Goal: Task Accomplishment & Management: Manage account settings

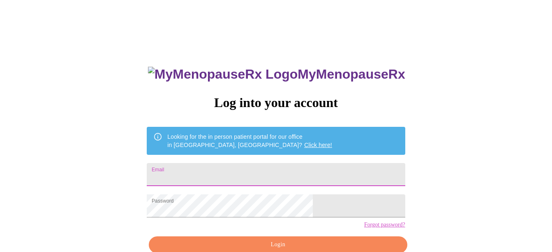
click at [275, 169] on input "Email" at bounding box center [276, 174] width 258 height 23
type input "ddcarrington@live.com"
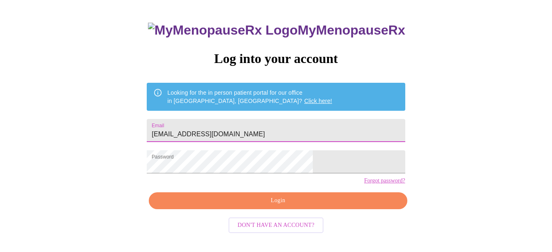
drag, startPoint x: 298, startPoint y: 134, endPoint x: 277, endPoint y: 215, distance: 84.2
click at [277, 205] on span "Login" at bounding box center [277, 200] width 239 height 10
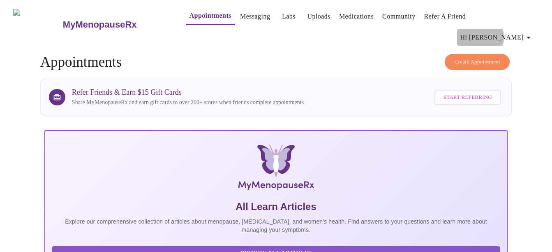
click at [513, 32] on span "Hi [PERSON_NAME]" at bounding box center [496, 38] width 73 height 12
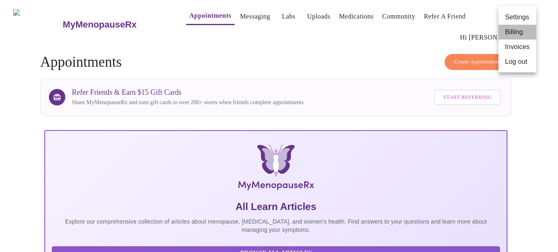
click at [515, 30] on li "Billing" at bounding box center [518, 32] width 38 height 15
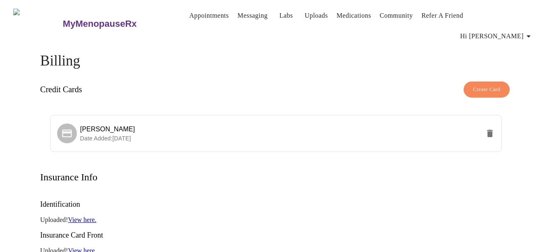
click at [86, 216] on link "View here." at bounding box center [82, 219] width 28 height 7
click at [505, 30] on span "Hi [PERSON_NAME]" at bounding box center [496, 36] width 73 height 12
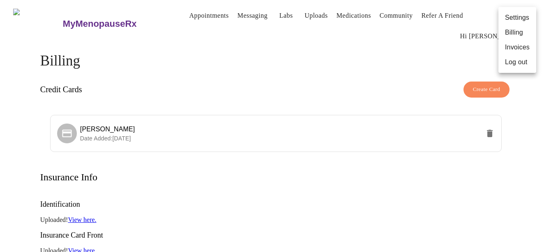
click at [511, 63] on li "Log out" at bounding box center [518, 62] width 38 height 15
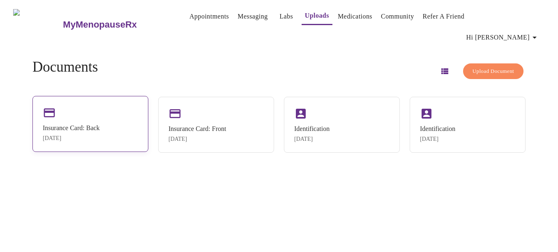
drag, startPoint x: 113, startPoint y: 109, endPoint x: 54, endPoint y: 117, distance: 59.7
click at [54, 124] on div "Insurance Card: Back" at bounding box center [71, 127] width 57 height 7
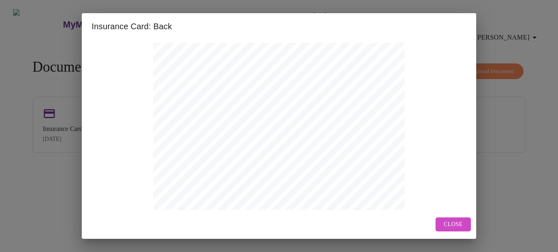
click at [453, 222] on span "Close" at bounding box center [453, 224] width 19 height 10
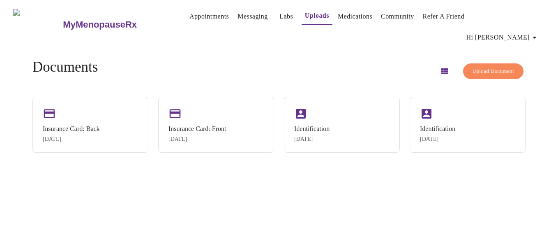
click at [441, 68] on icon "button" at bounding box center [444, 71] width 7 height 6
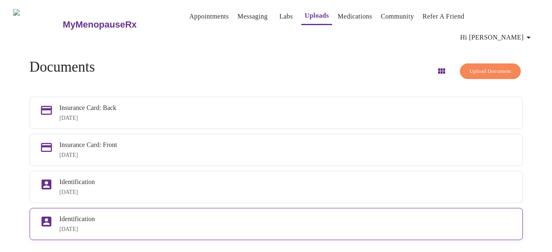
click at [254, 218] on div "Identification" at bounding box center [286, 218] width 453 height 7
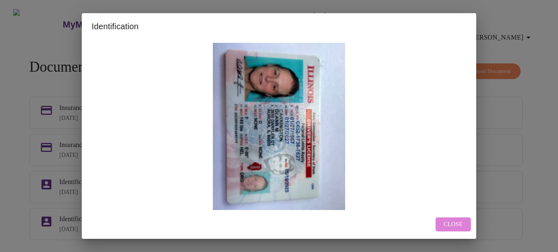
click at [446, 230] on button "Close" at bounding box center [453, 224] width 35 height 14
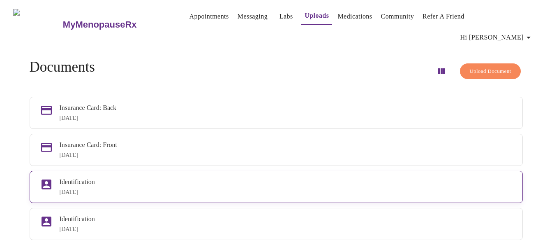
click at [280, 178] on div "Identification" at bounding box center [286, 181] width 453 height 7
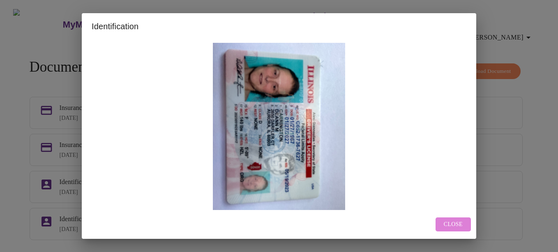
click at [452, 225] on span "Close" at bounding box center [453, 224] width 19 height 10
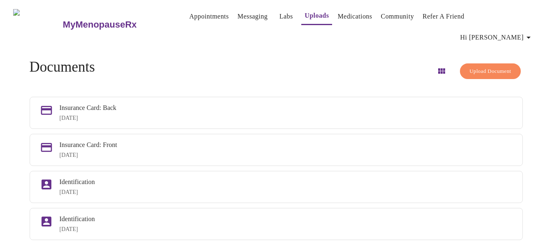
click at [469, 67] on span "Upload Document" at bounding box center [490, 71] width 42 height 9
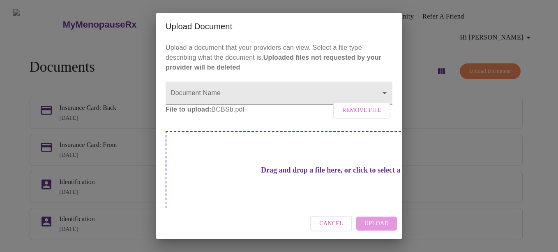
click at [292, 114] on p "File to upload: BCBSb.pdf Remove File" at bounding box center [279, 109] width 227 height 10
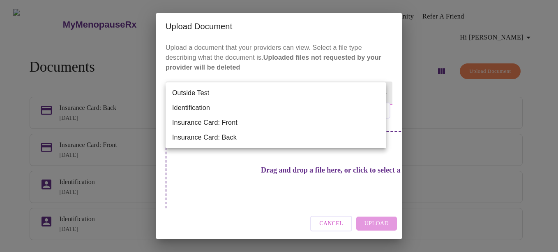
click at [287, 92] on body "MyMenopauseRx Appointments Messaging Labs Uploads Medications Community Refer a…" at bounding box center [279, 129] width 552 height 252
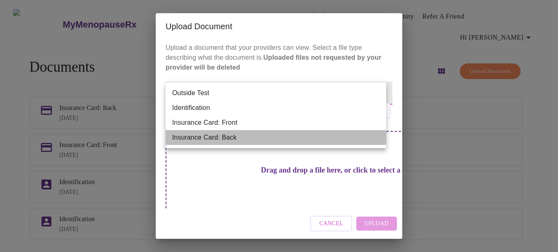
click at [243, 141] on li "Insurance Card: Back" at bounding box center [276, 137] width 221 height 15
type input "Insurance Card: Back"
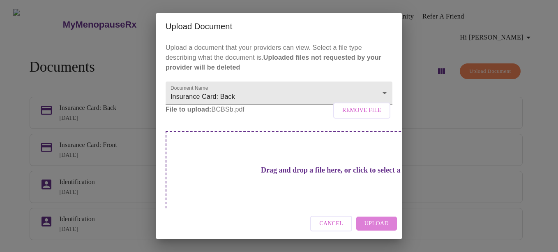
click at [372, 226] on span "Upload" at bounding box center [377, 223] width 24 height 10
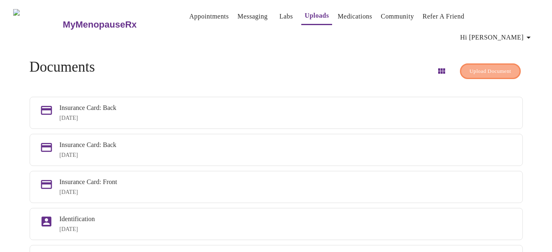
click at [473, 67] on span "Upload Document" at bounding box center [490, 71] width 42 height 9
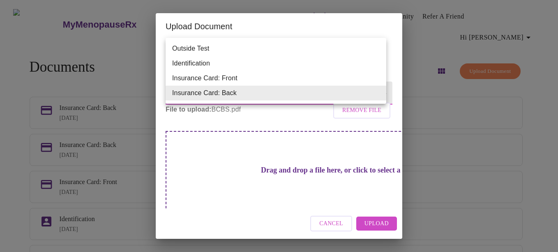
click at [279, 100] on body "MyMenopauseRx Appointments Messaging Labs Uploads Medications Community Refer a…" at bounding box center [279, 146] width 552 height 286
click at [276, 79] on li "Insurance Card: Front" at bounding box center [276, 78] width 221 height 15
type input "Insurance Card: Front"
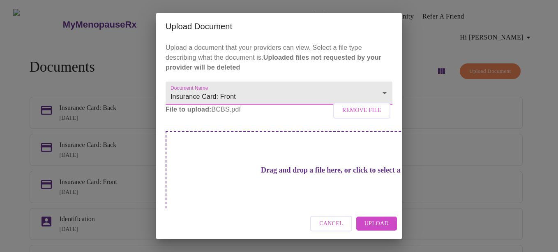
click at [367, 224] on span "Upload" at bounding box center [377, 223] width 24 height 10
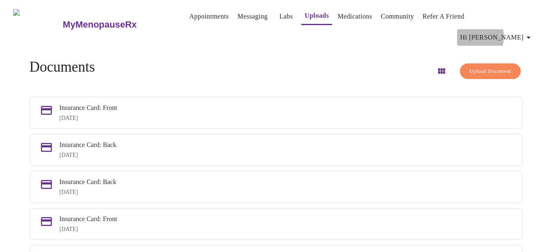
click at [510, 32] on span "Hi [PERSON_NAME]" at bounding box center [496, 38] width 73 height 12
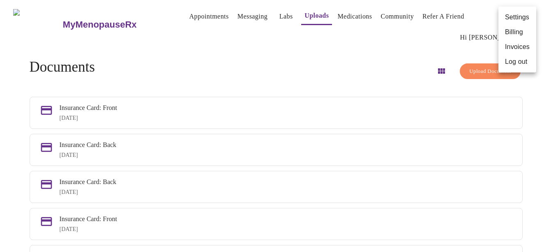
click at [235, 18] on div at bounding box center [279, 126] width 558 height 252
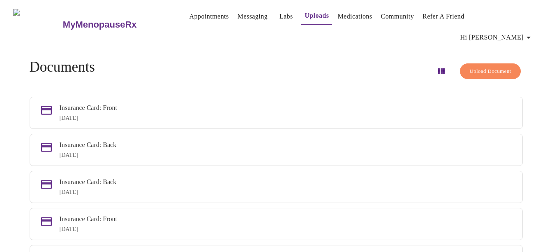
click at [234, 20] on button "Messaging" at bounding box center [252, 16] width 37 height 16
click at [238, 17] on link "Messaging" at bounding box center [253, 17] width 30 height 12
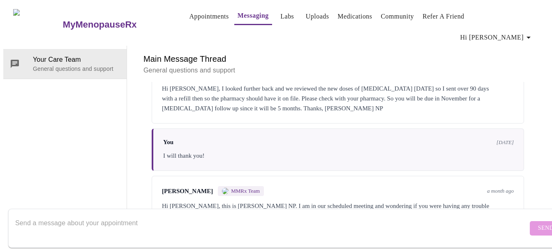
scroll to position [1130, 0]
click at [169, 220] on textarea "Send a message about your appointment" at bounding box center [271, 228] width 513 height 26
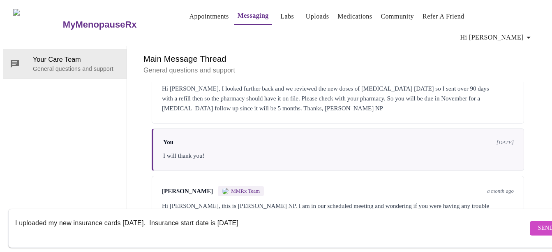
click at [227, 215] on textarea "I uploaded my new insurance cards [DATE]. Insurance start date is [DATE]" at bounding box center [271, 228] width 513 height 26
click at [261, 215] on textarea "I uploaded my new insurance cards [DATE]. Insurance start date is [DATE]" at bounding box center [271, 228] width 513 height 26
type textarea "I uploaded my new insurance cards [DATE]. Insurance start date is [DATE]"
click at [538, 223] on span "Send" at bounding box center [546, 228] width 16 height 10
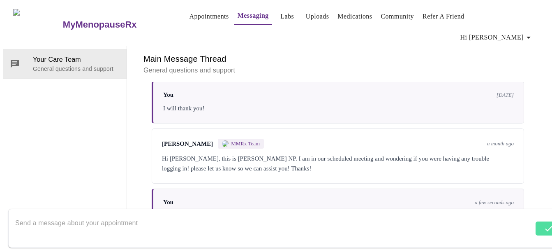
scroll to position [1179, 0]
